Goal: Information Seeking & Learning: Learn about a topic

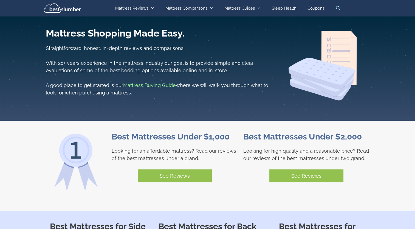
click at [337, 4] on link "Open Search Bar" at bounding box center [338, 8] width 16 height 16
click at [339, 8] on link "Open Search Bar" at bounding box center [338, 8] width 16 height 16
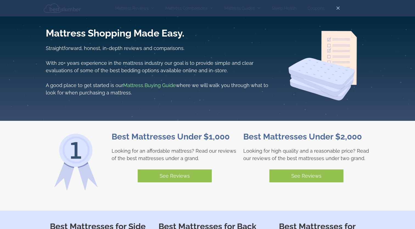
click at [71, 9] on input "Primary" at bounding box center [207, 8] width 329 height 16
type input "******"
